Goal: Browse casually

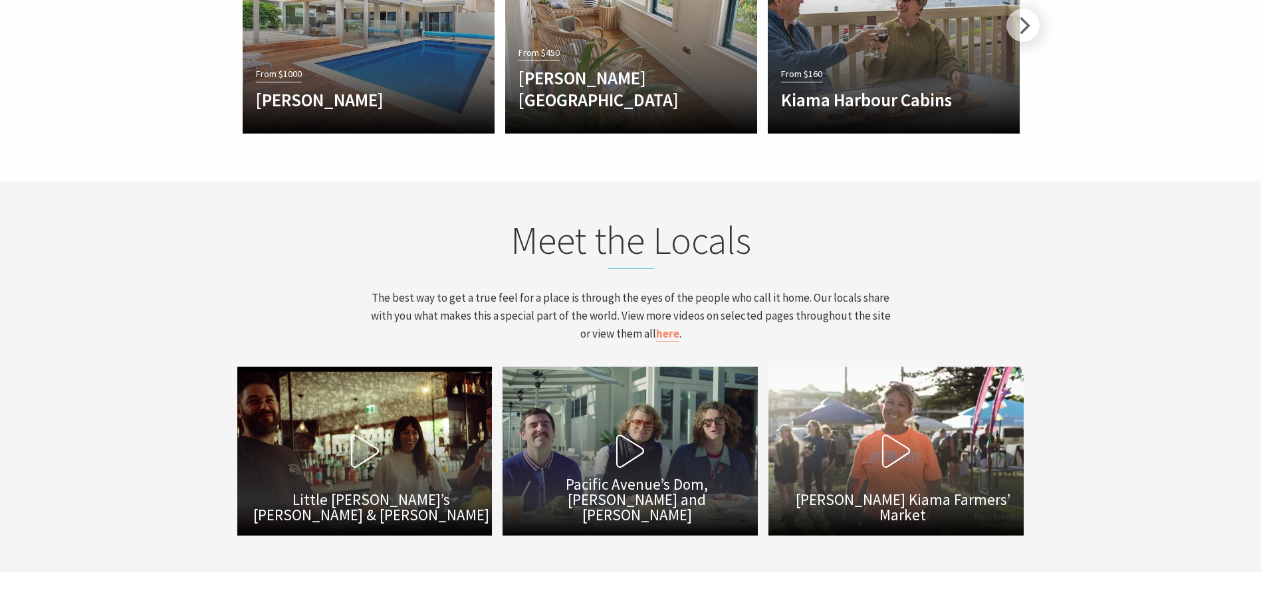
scroll to position [4389, 0]
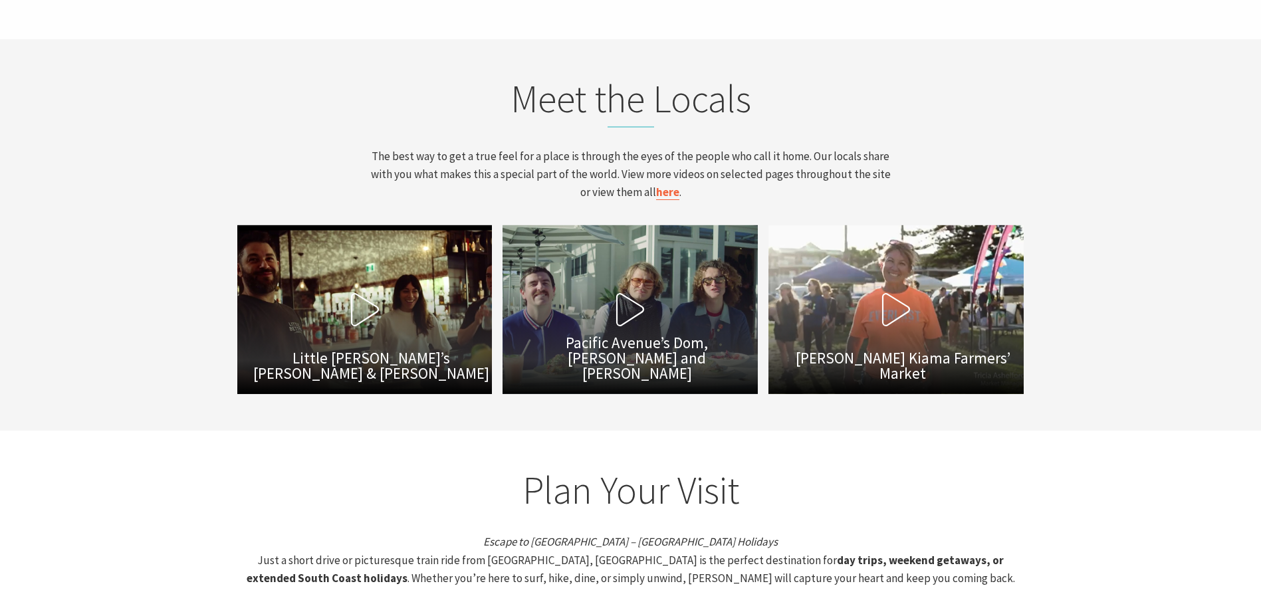
click at [666, 185] on link "here" at bounding box center [667, 192] width 23 height 15
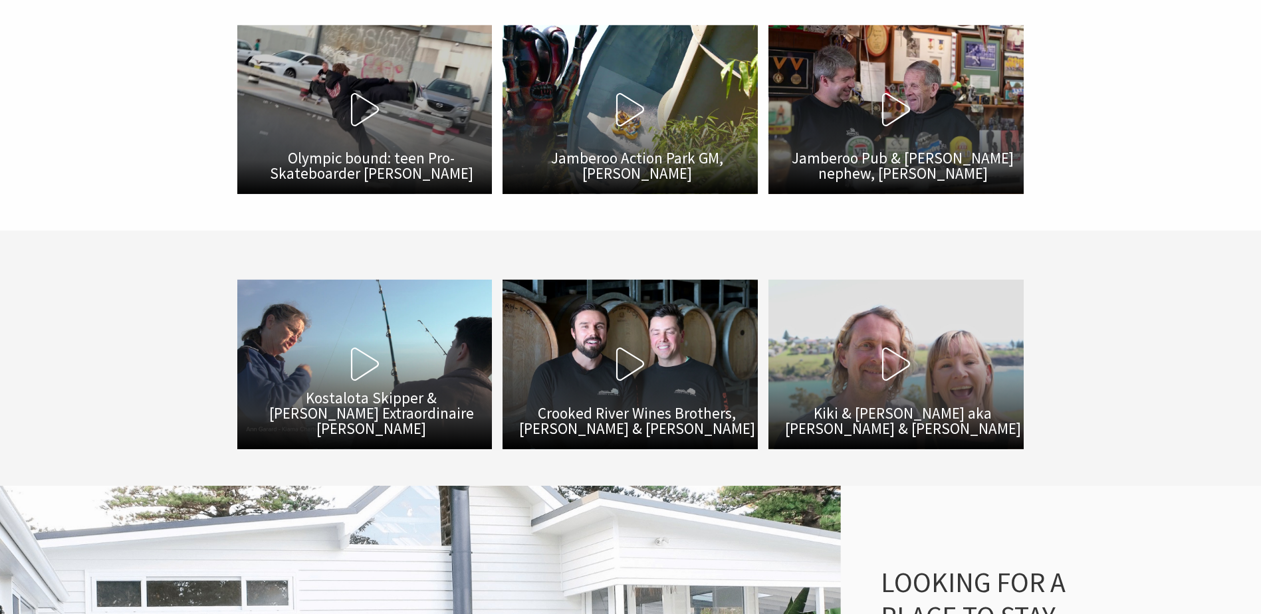
scroll to position [864, 0]
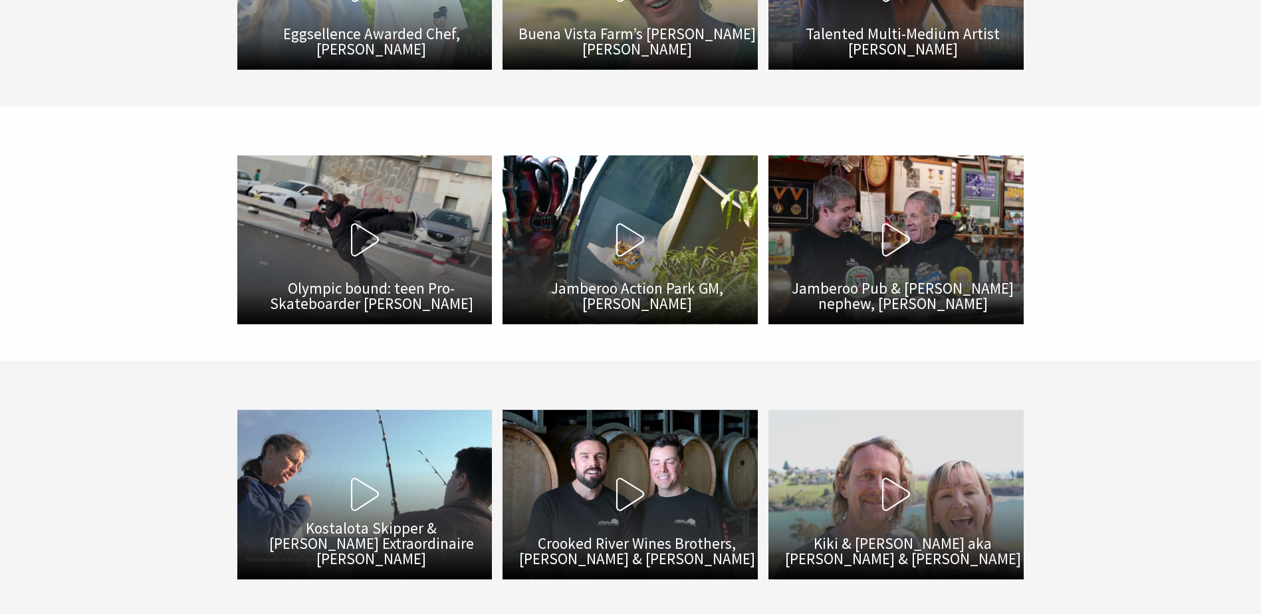
click at [404, 207] on button "Play Video Olympic bound: teen Pro-Skateboarder [PERSON_NAME]" at bounding box center [364, 240] width 255 height 169
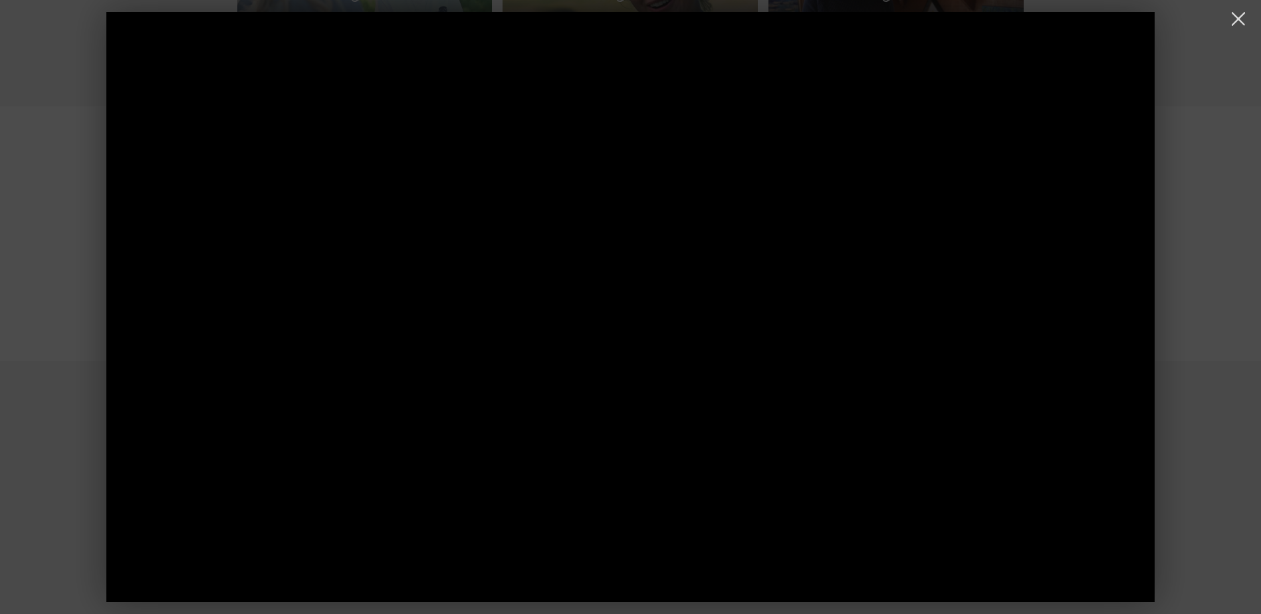
click at [52, 143] on div at bounding box center [630, 307] width 1261 height 614
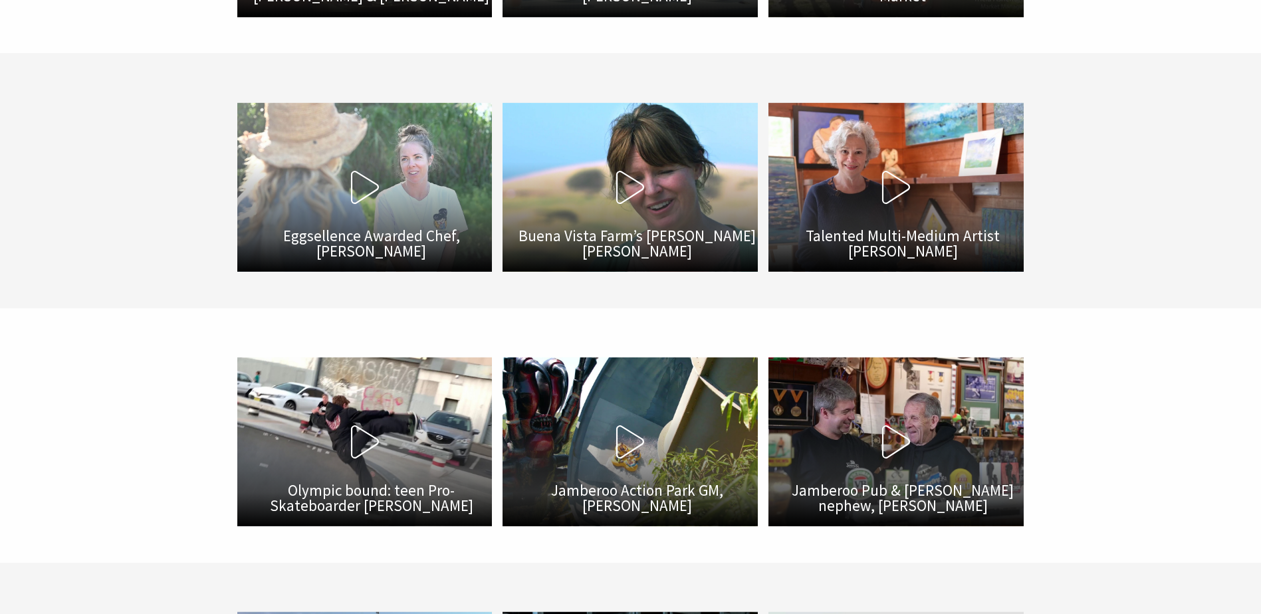
scroll to position [598, 0]
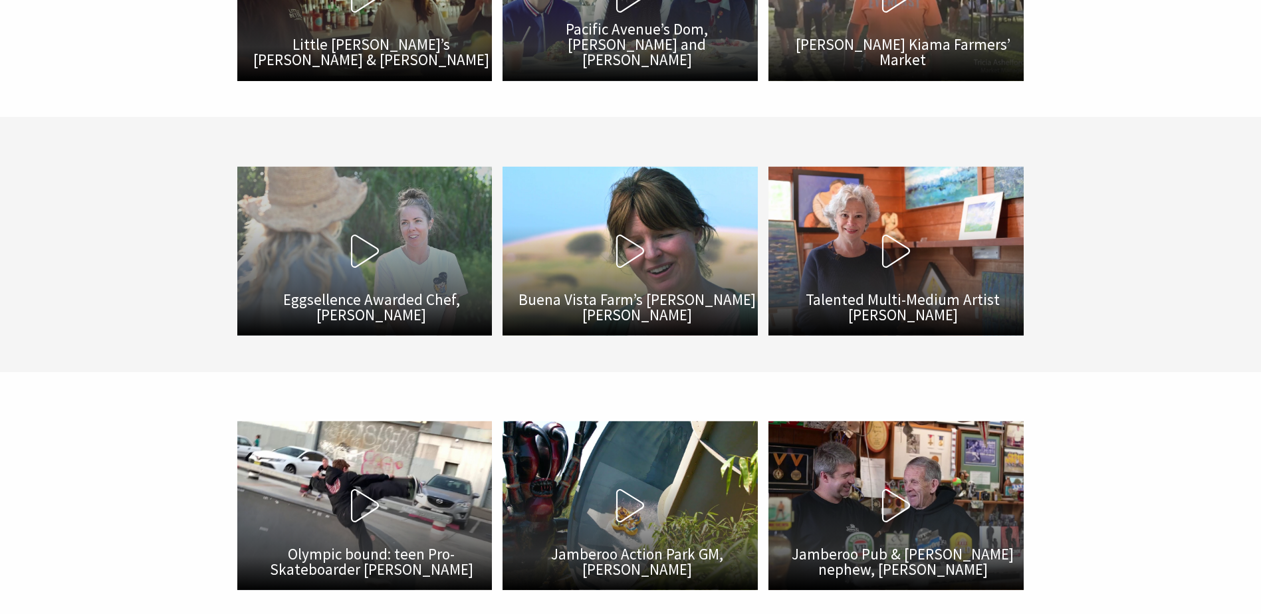
click at [354, 279] on button "Play Video Eggsellence Awarded Chef, Lauren Brown" at bounding box center [364, 250] width 255 height 169
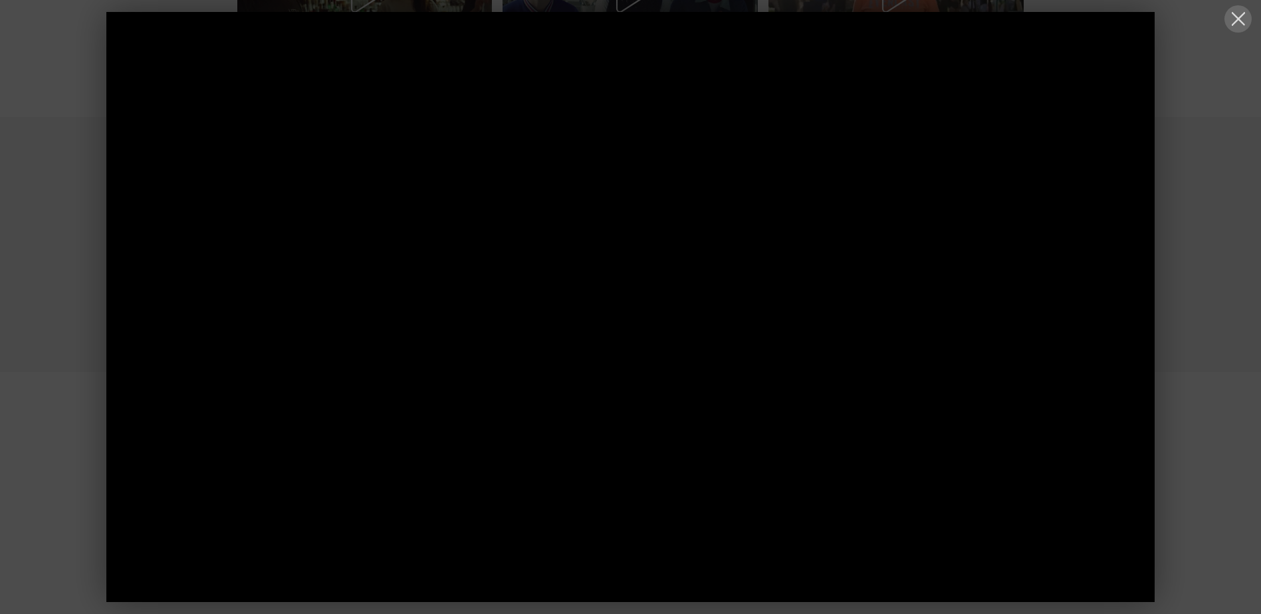
drag, startPoint x: 1238, startPoint y: 21, endPoint x: 1268, endPoint y: 40, distance: 35.2
click at [1238, 21] on button at bounding box center [1238, 18] width 27 height 27
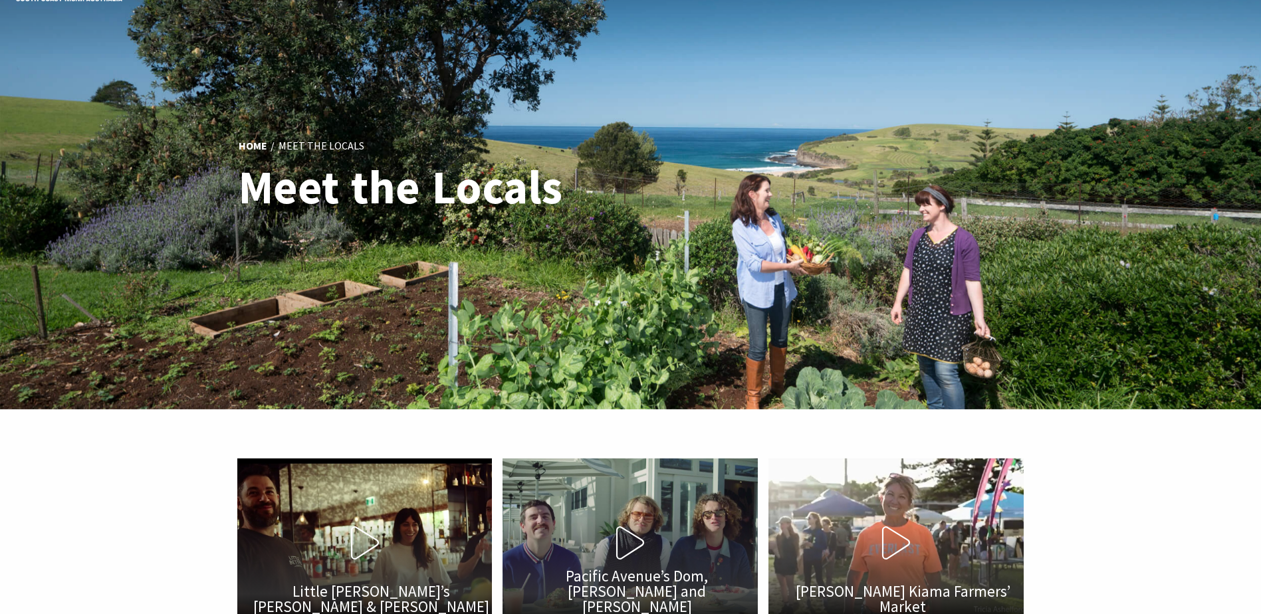
scroll to position [0, 0]
